Goal: Navigation & Orientation: Find specific page/section

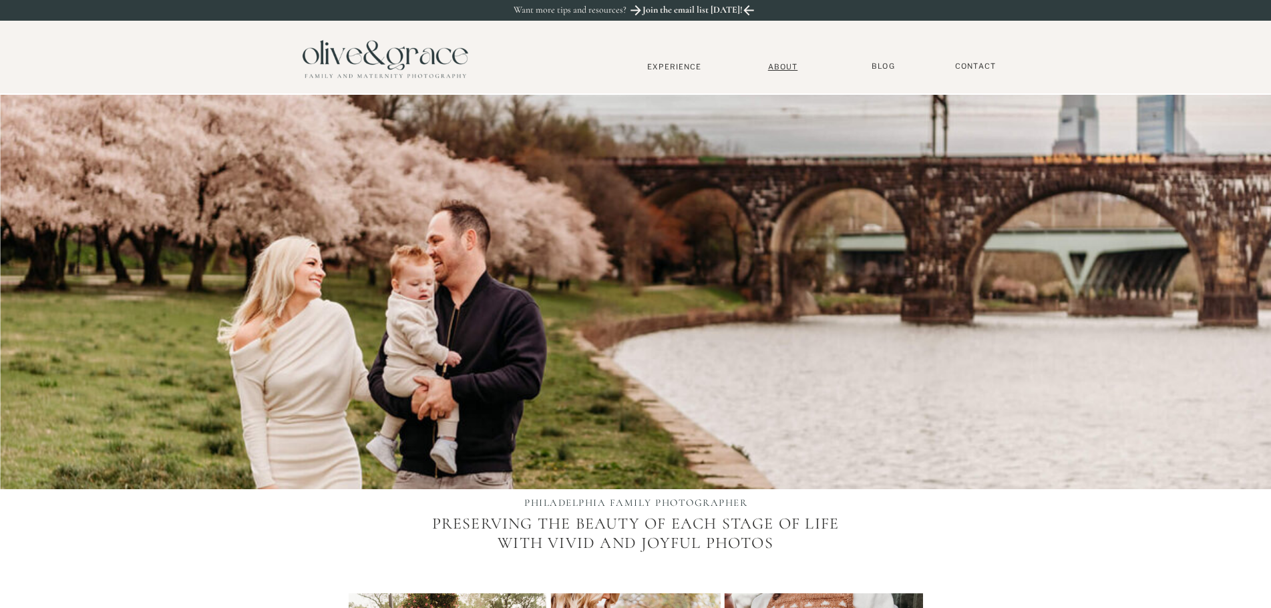
click at [789, 66] on nav "About" at bounding box center [783, 66] width 41 height 9
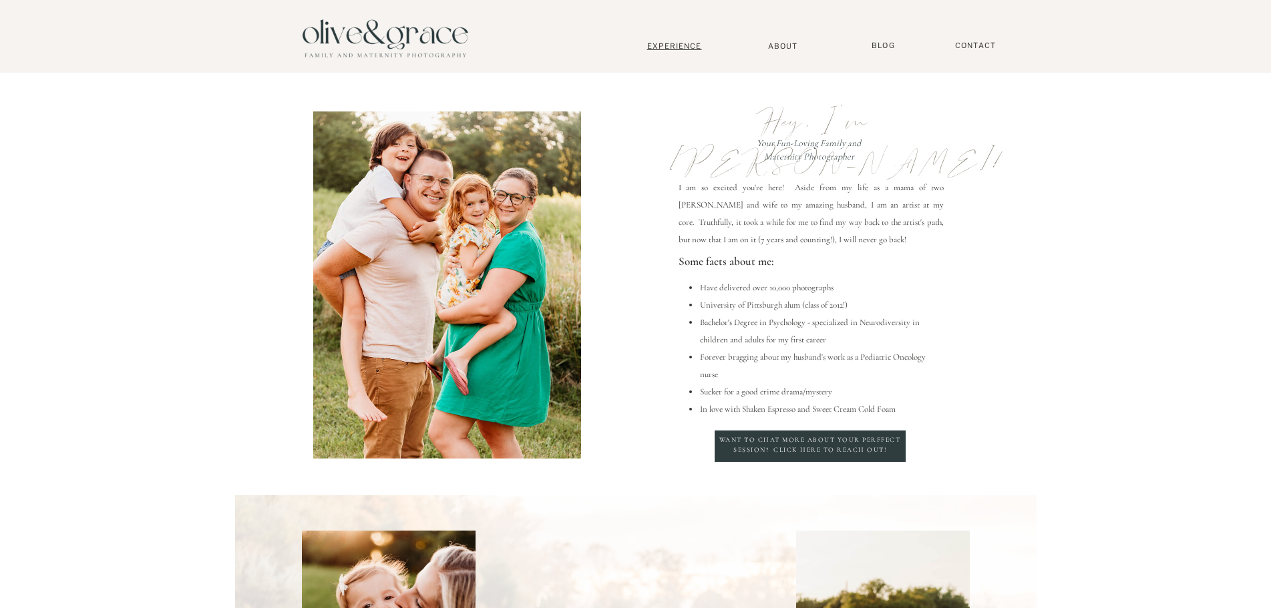
click at [671, 50] on nav "Experience" at bounding box center [674, 45] width 88 height 9
